Goal: Task Accomplishment & Management: Manage account settings

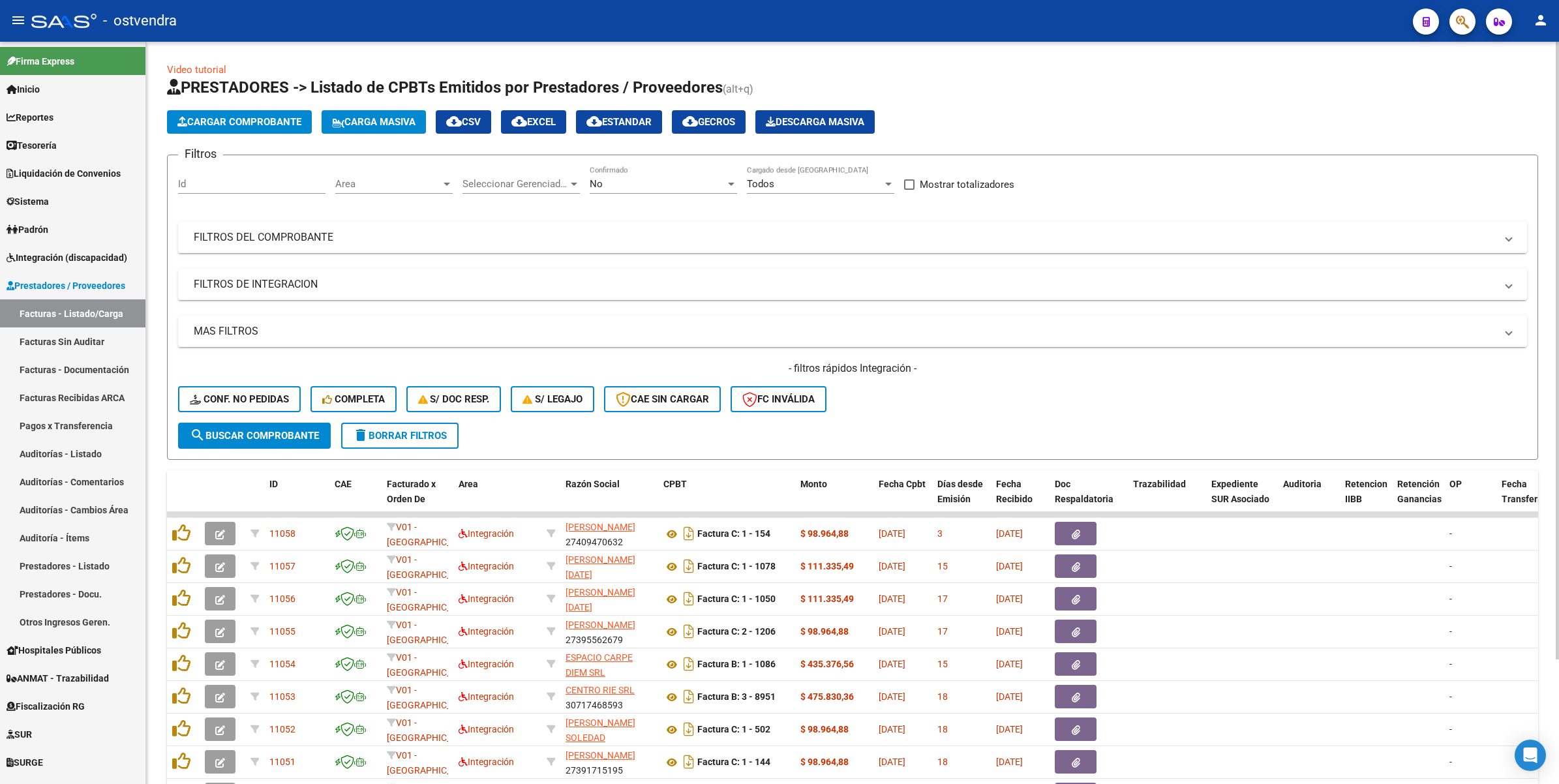
click at [1100, 410] on div "- filtros rápidos Integración - Conf. no pedidas Completa S/ Doc Resp. S/ legaj…" at bounding box center [852, 392] width 1349 height 61
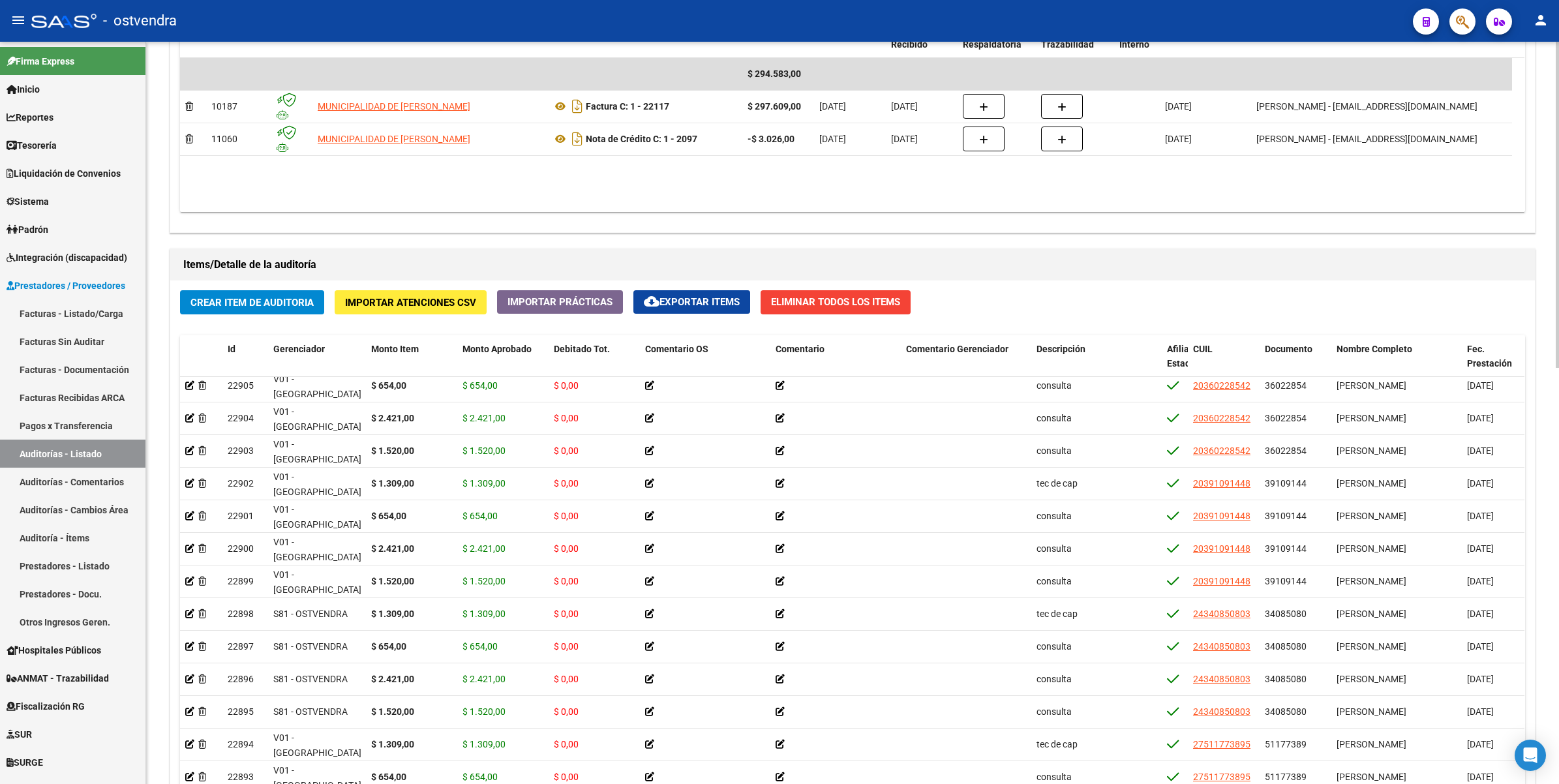
scroll to position [4292, 0]
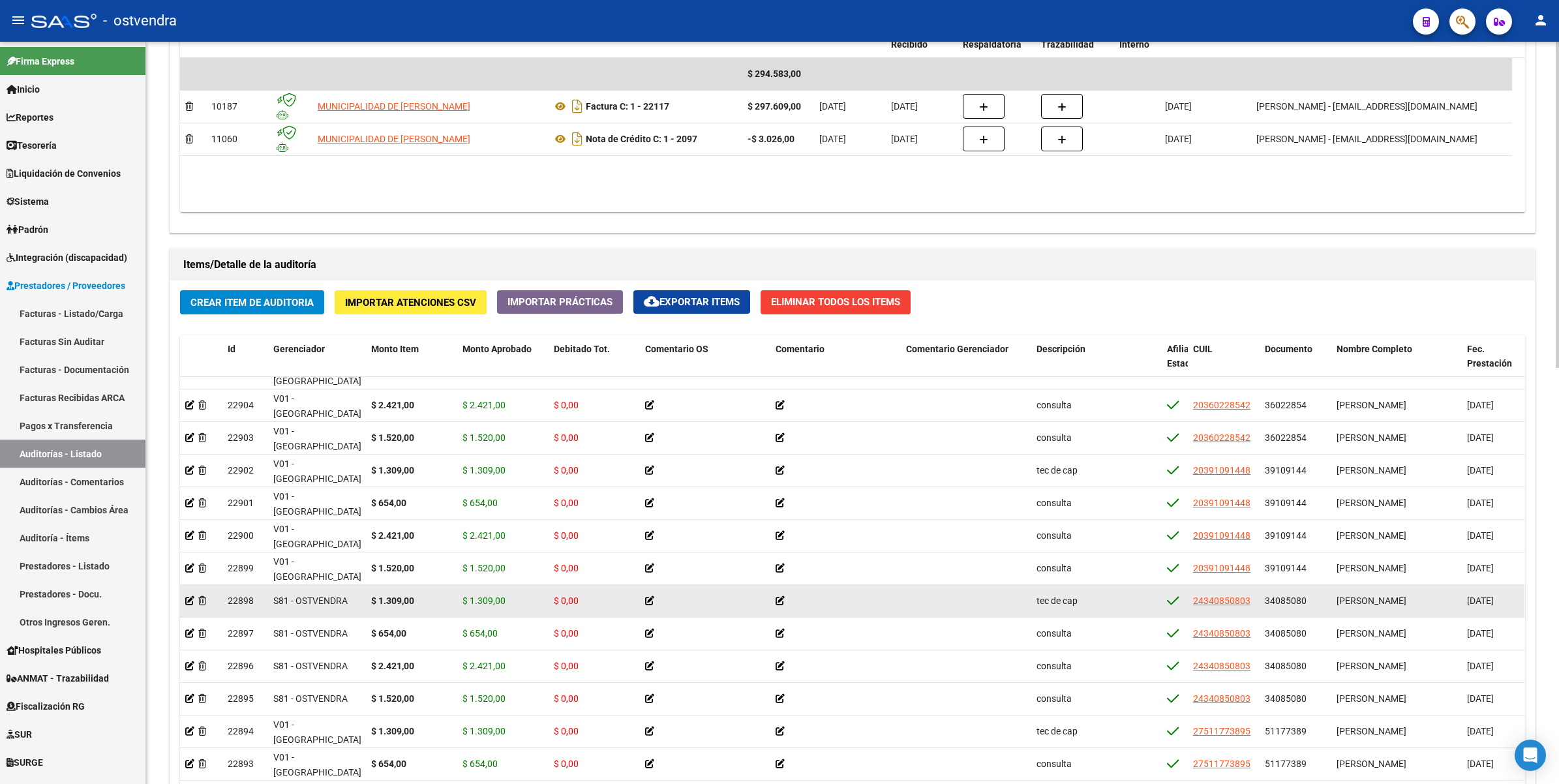
click at [647, 596] on icon at bounding box center [650, 601] width 9 height 9
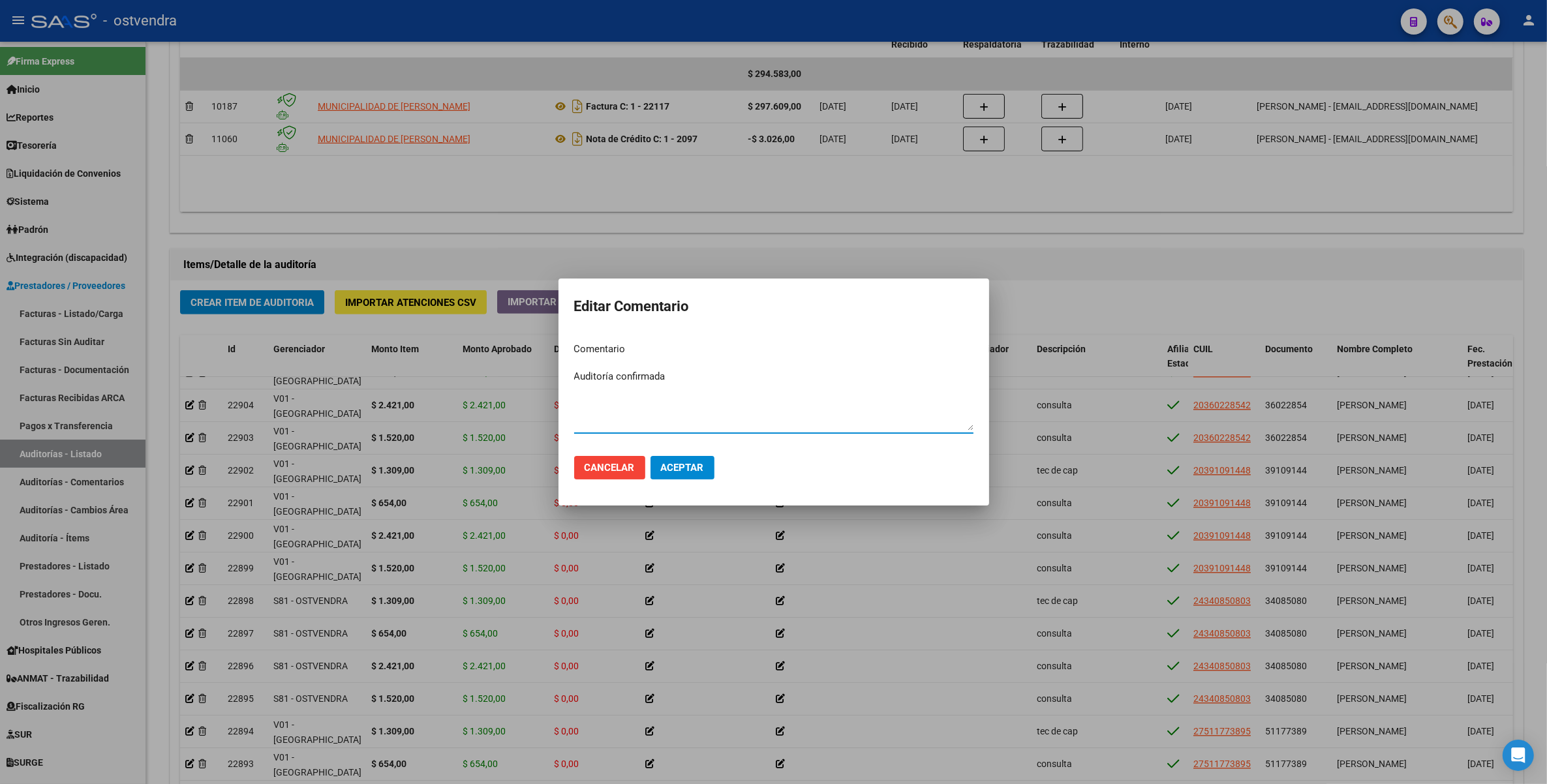
type textarea "Auditoría confirmada"
click at [670, 466] on span "Aceptar" at bounding box center [682, 467] width 43 height 11
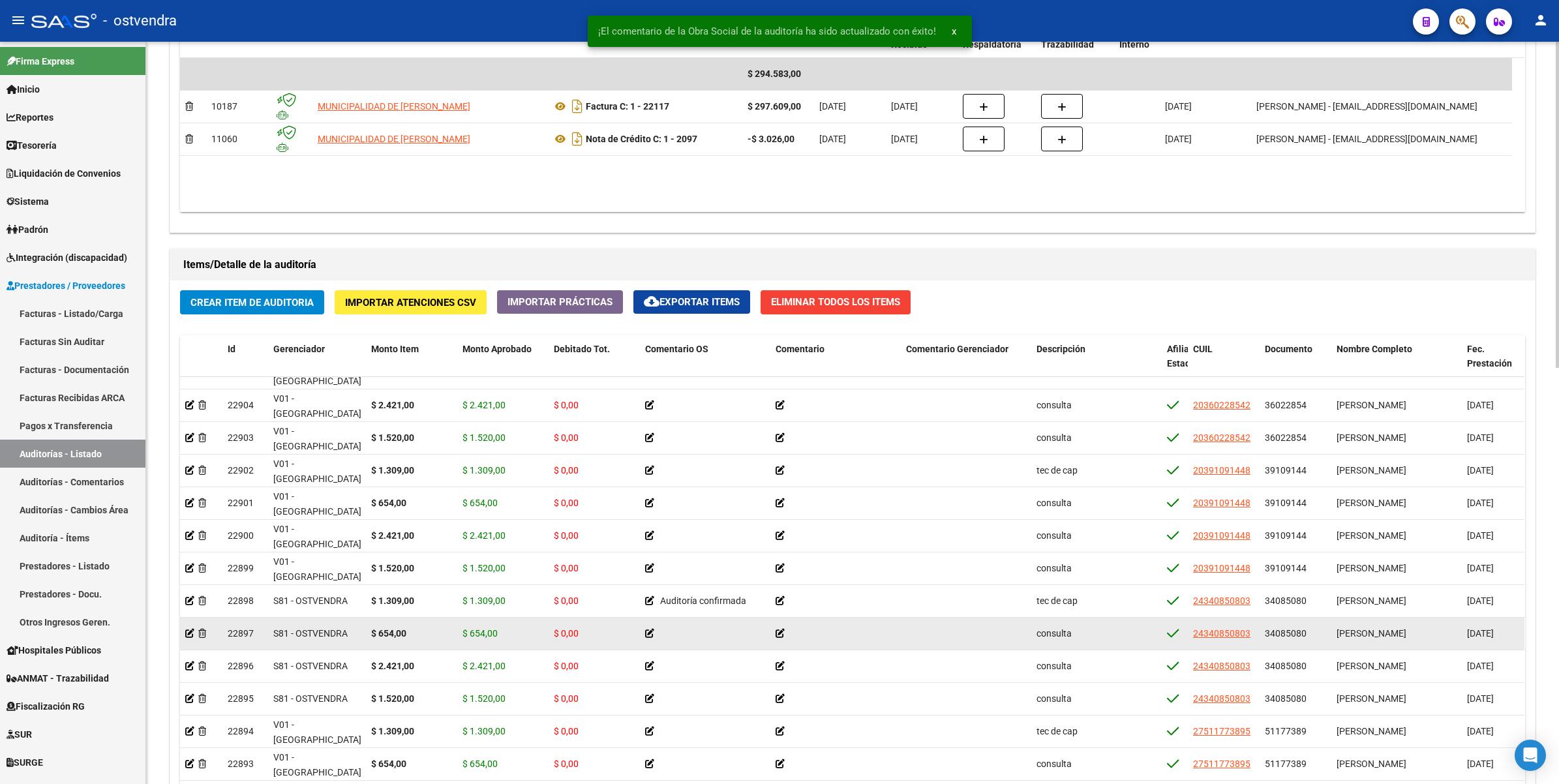
click at [649, 633] on icon at bounding box center [650, 634] width 9 height 9
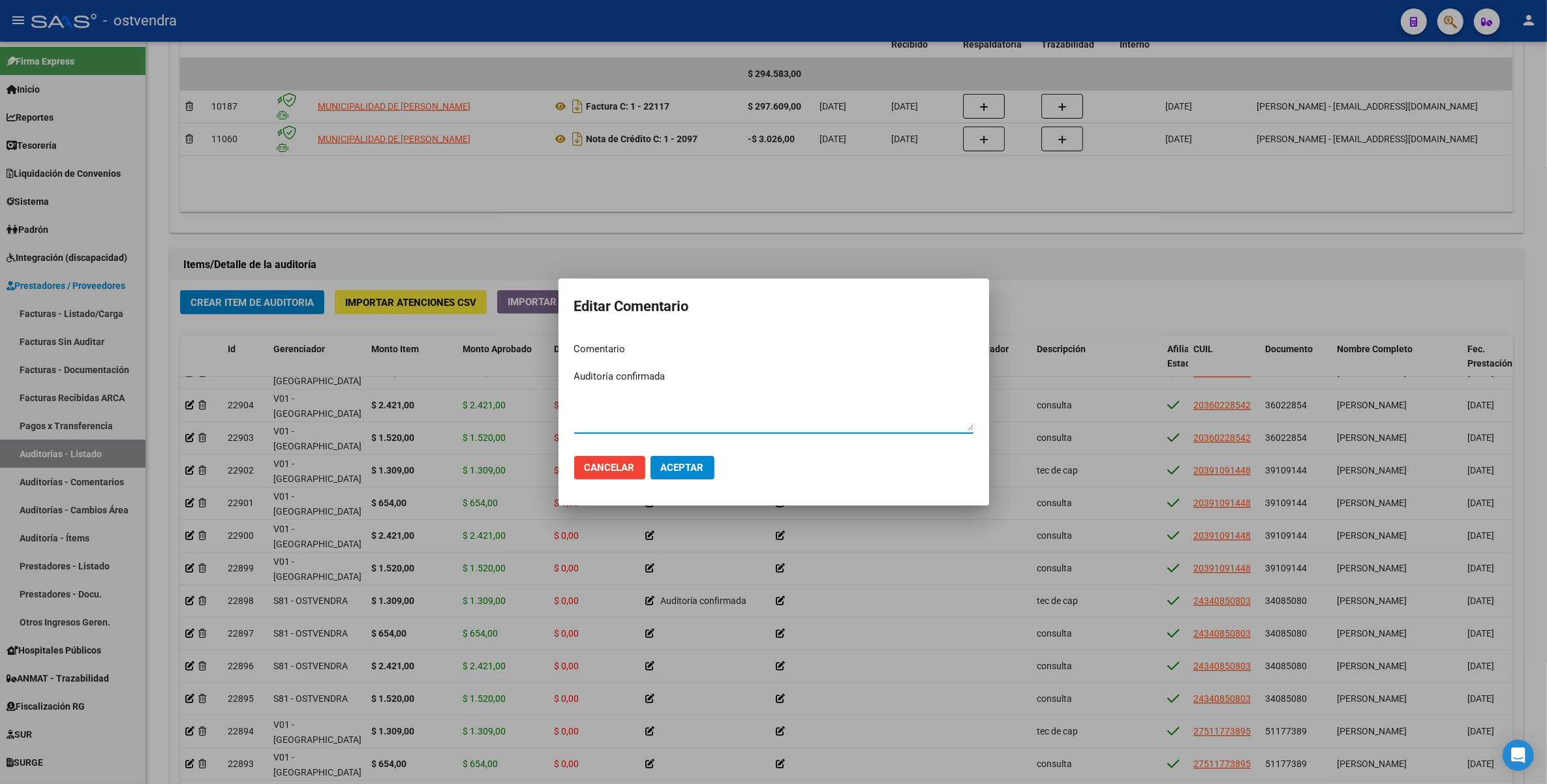
type textarea "Auditoría confirmada"
click at [672, 461] on span "Aceptar" at bounding box center [682, 467] width 43 height 11
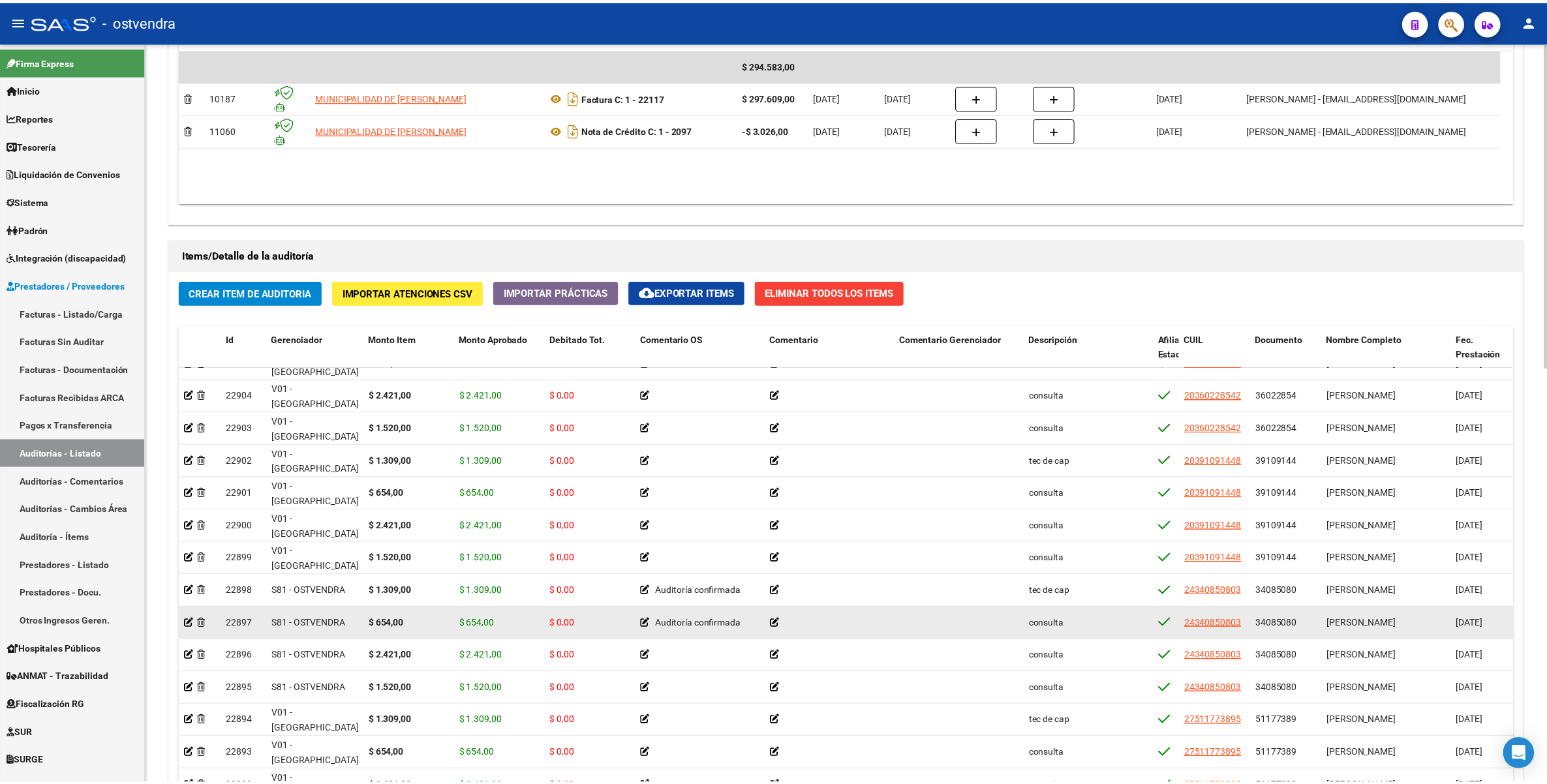
scroll to position [815, 0]
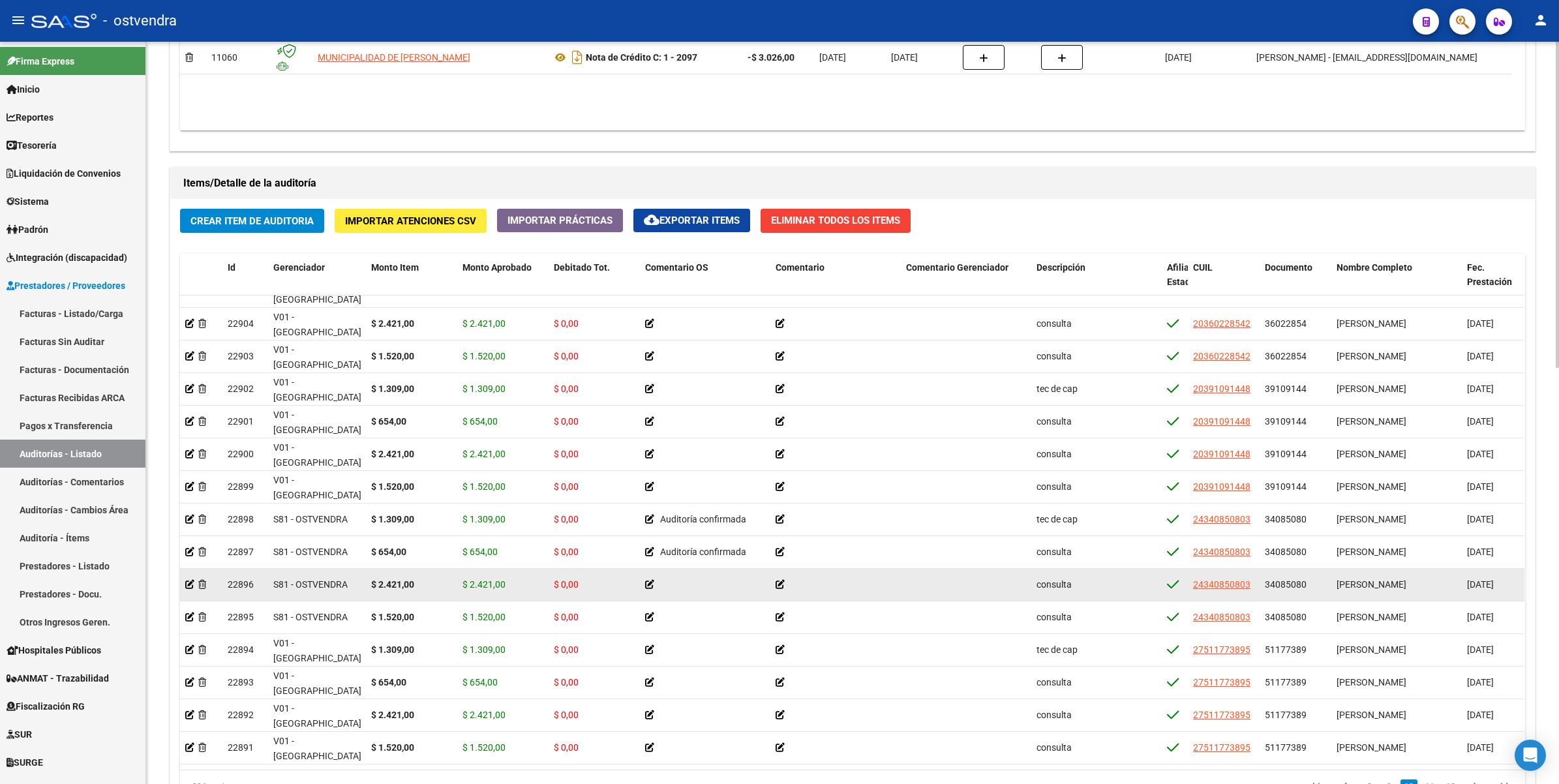
click at [648, 585] on icon at bounding box center [650, 584] width 9 height 9
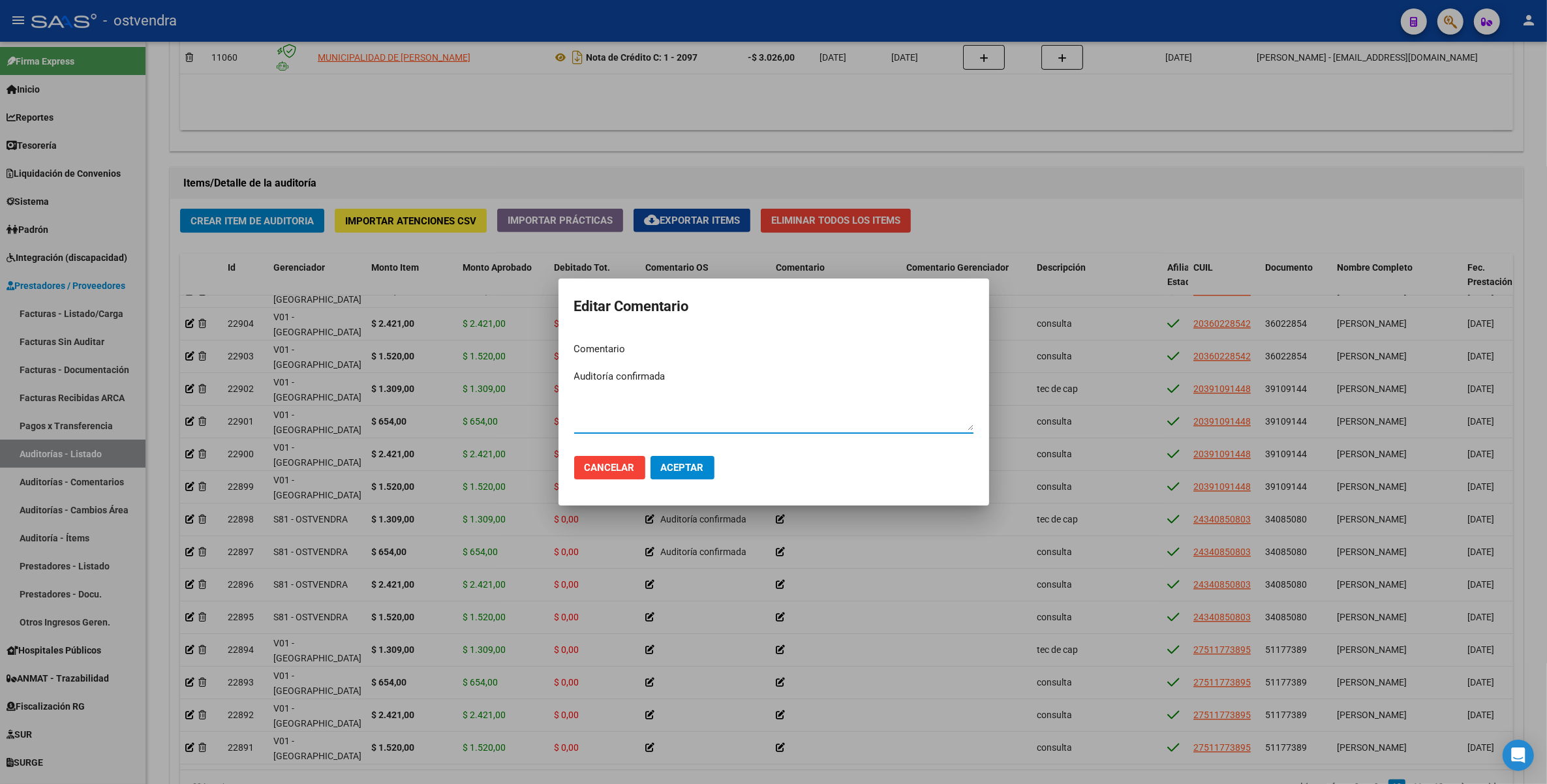
type textarea "Auditoría confirmada"
click at [676, 470] on span "Aceptar" at bounding box center [682, 467] width 43 height 11
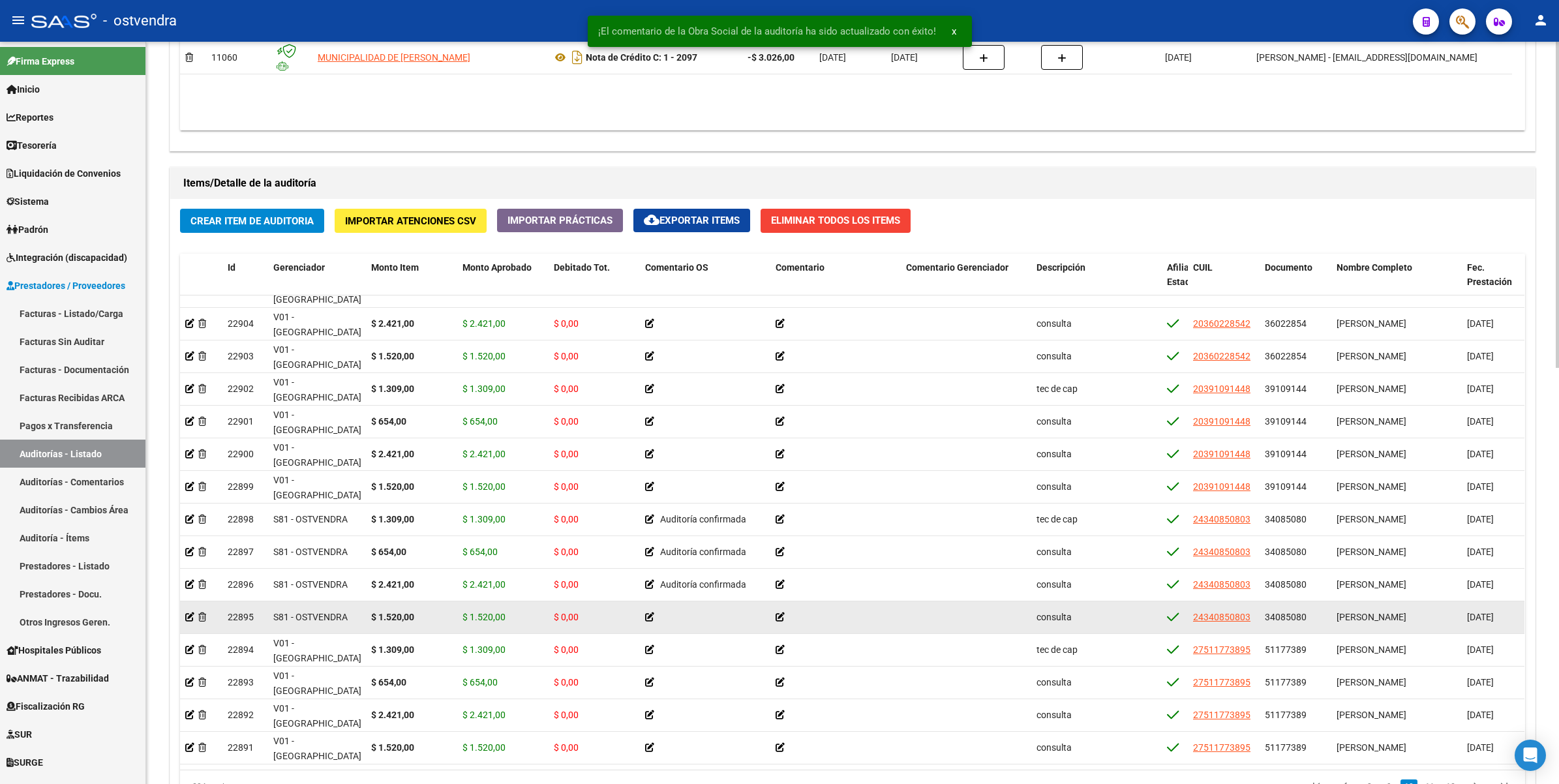
click at [651, 615] on icon at bounding box center [650, 617] width 9 height 9
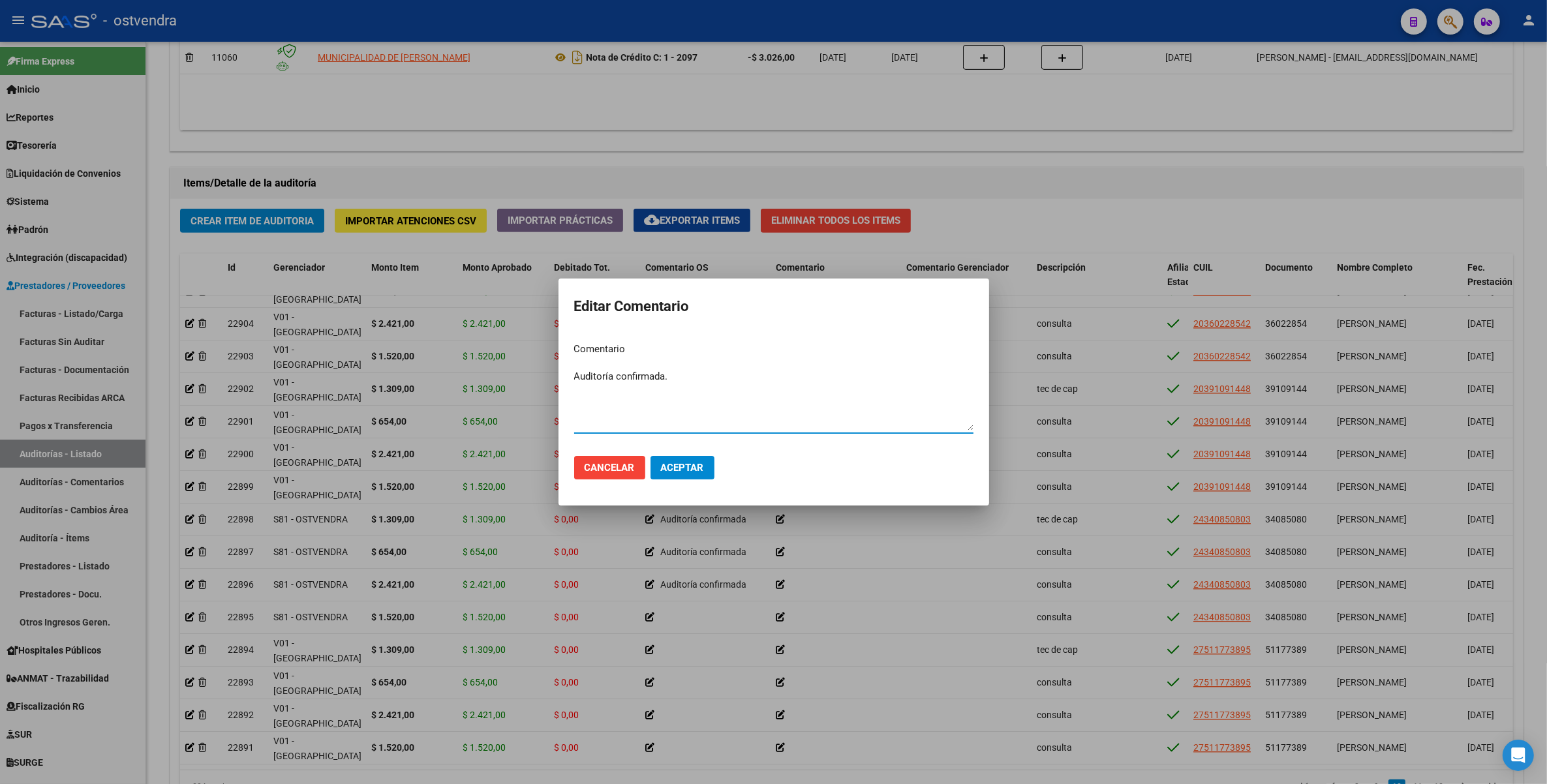
type textarea "Auditoría confirmada."
click at [676, 460] on button "Aceptar" at bounding box center [682, 468] width 64 height 24
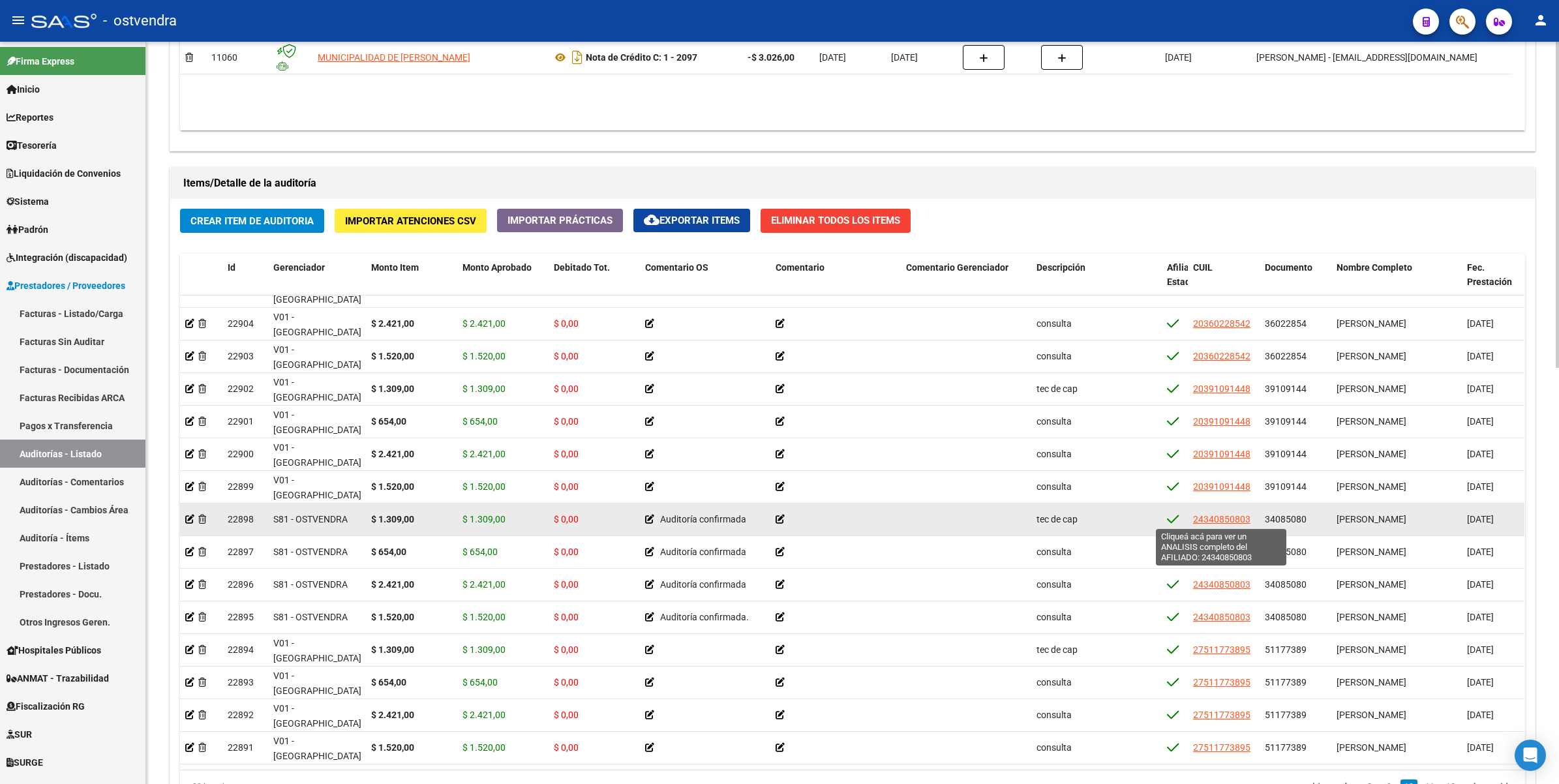
click at [1240, 519] on span "24340850803" at bounding box center [1222, 519] width 57 height 10
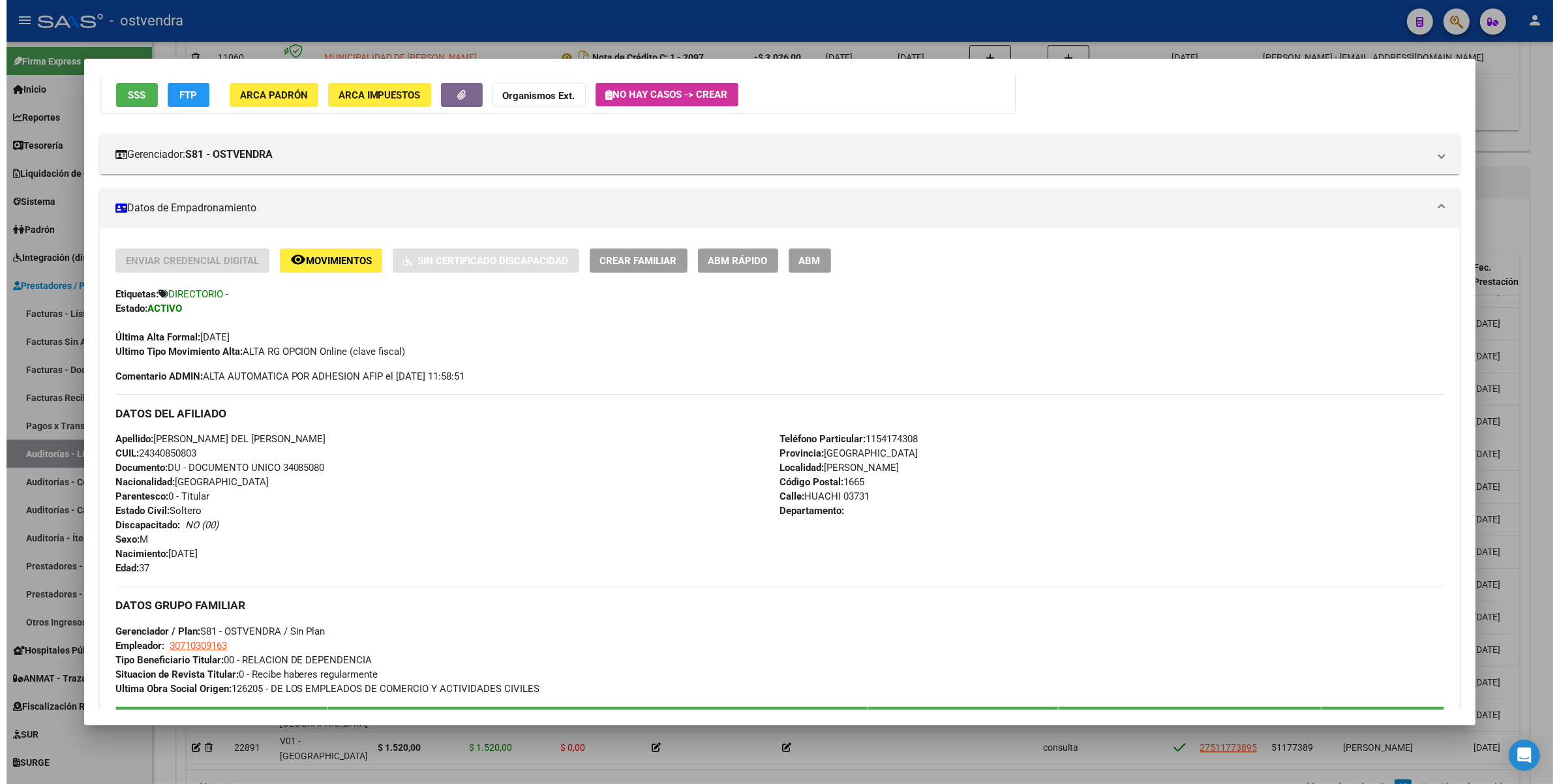
scroll to position [0, 0]
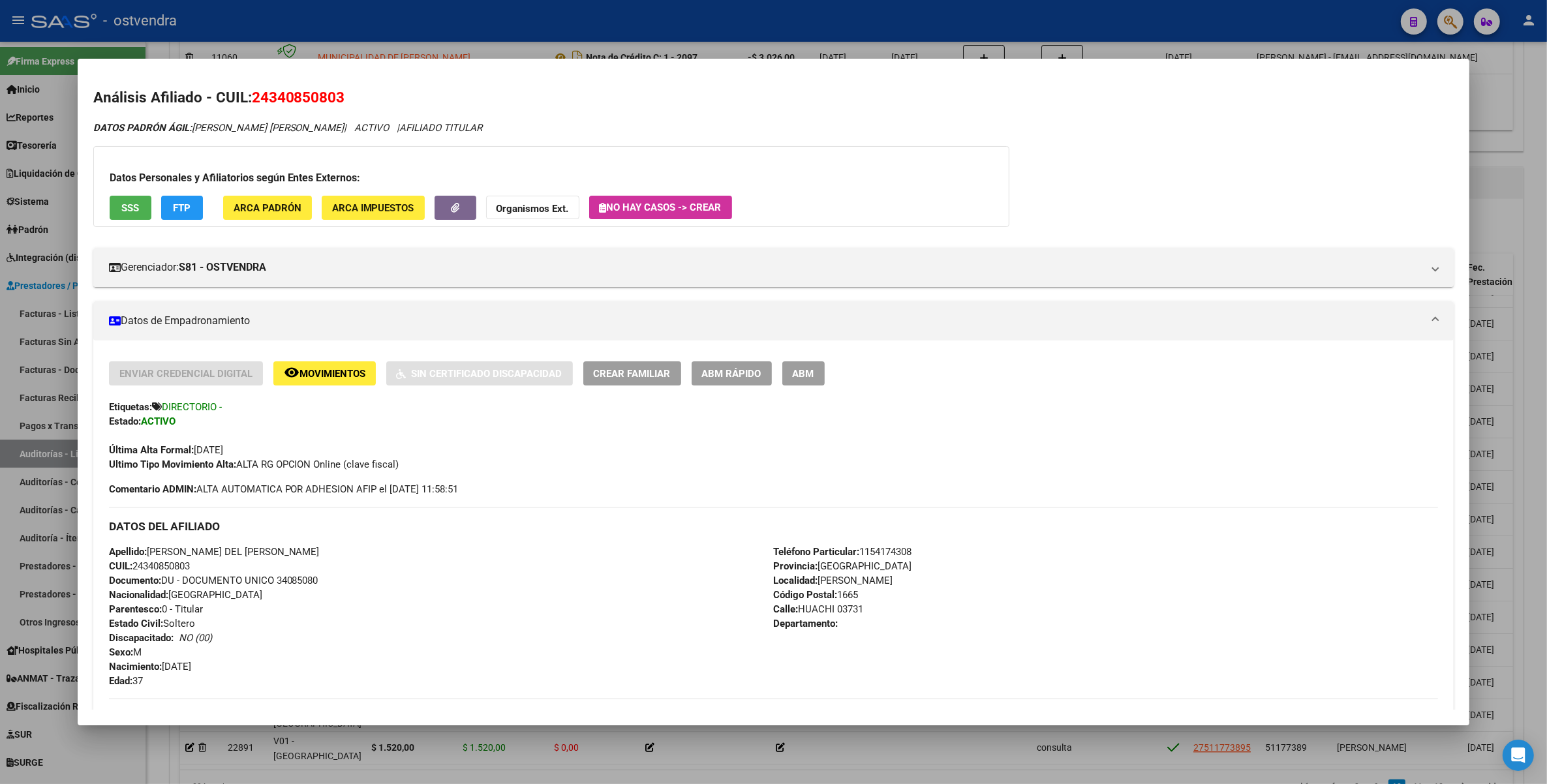
click at [1450, 24] on div at bounding box center [774, 392] width 1547 height 784
